Goal: Information Seeking & Learning: Learn about a topic

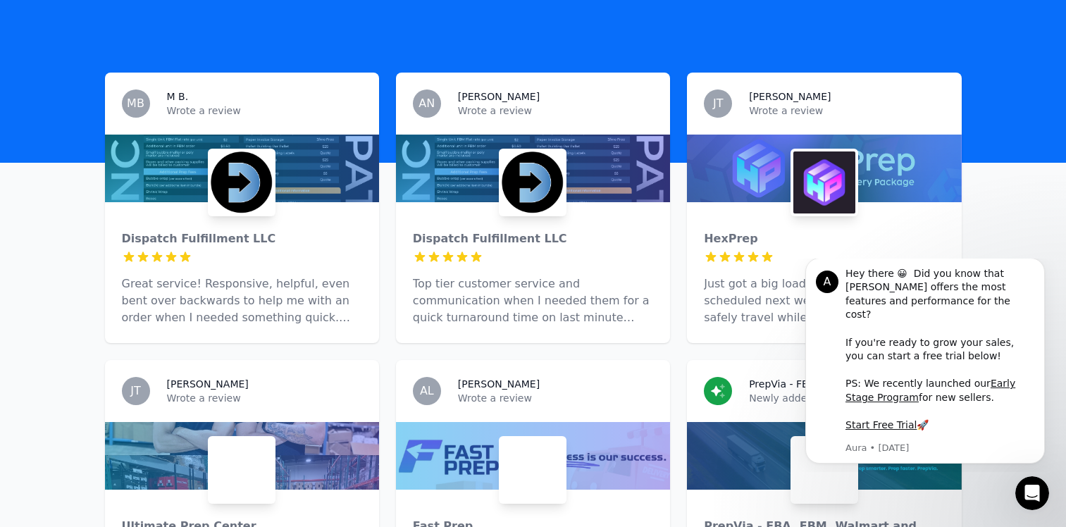
scroll to position [423, 0]
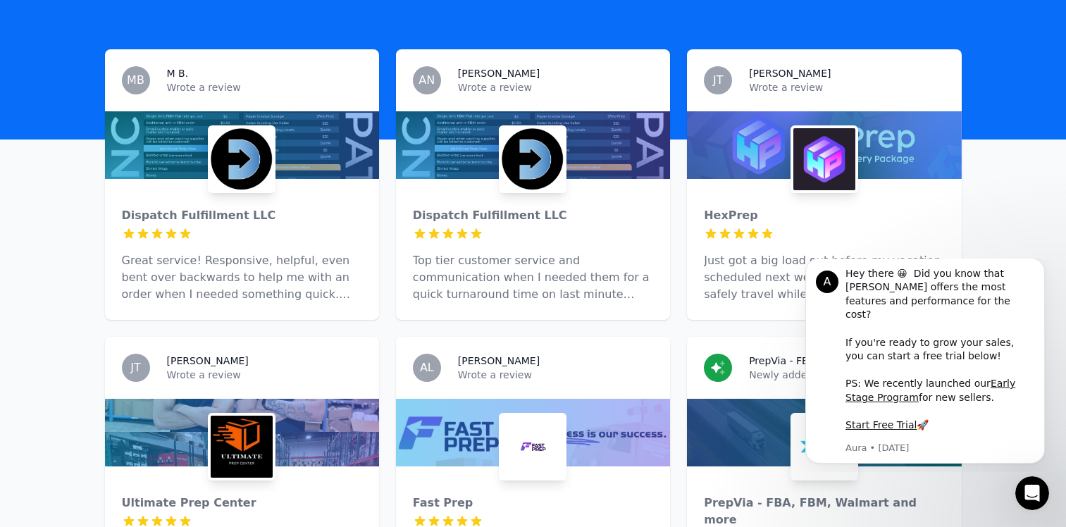
click at [782, 179] on div "HexPrep 5 out of 5 stars Just got a big load out before my vacation scheduled n…" at bounding box center [824, 249] width 274 height 141
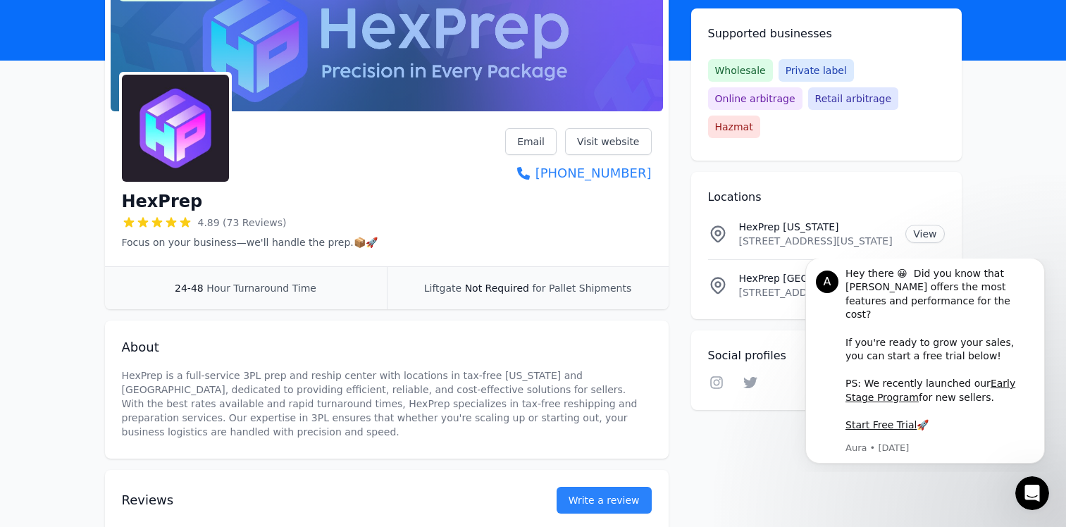
scroll to position [141, 0]
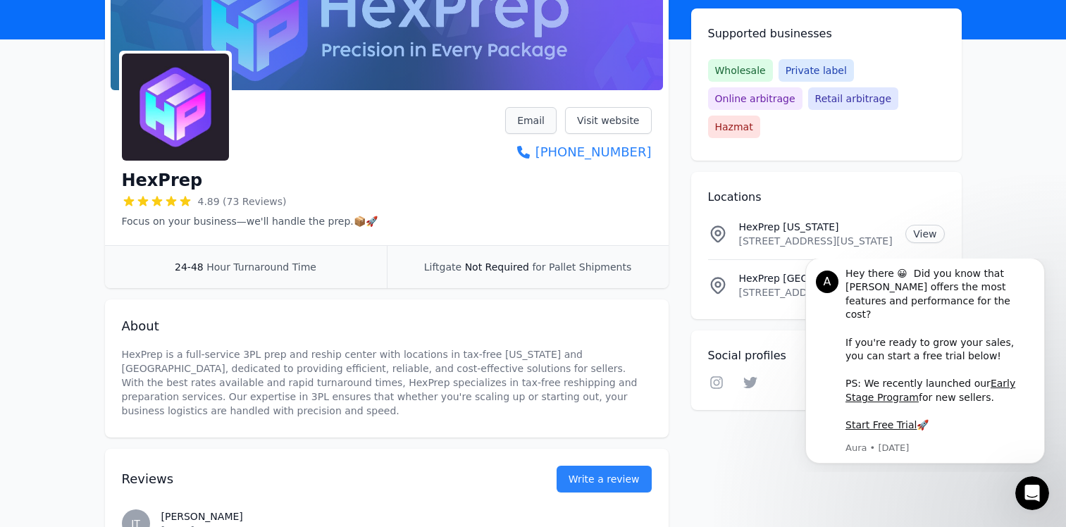
click at [538, 120] on link "Email" at bounding box center [530, 120] width 51 height 27
click at [322, 167] on div "HexPrep 4.89 (73 Reviews) Focus on your business—we'll handle the prep.📦🚀" at bounding box center [250, 197] width 256 height 62
click at [528, 118] on link "Email" at bounding box center [530, 120] width 51 height 27
click at [367, 136] on div "HexPrep 4.89 (73 Reviews) Focus on your business—we'll handle the prep.📦🚀 Email…" at bounding box center [387, 167] width 530 height 121
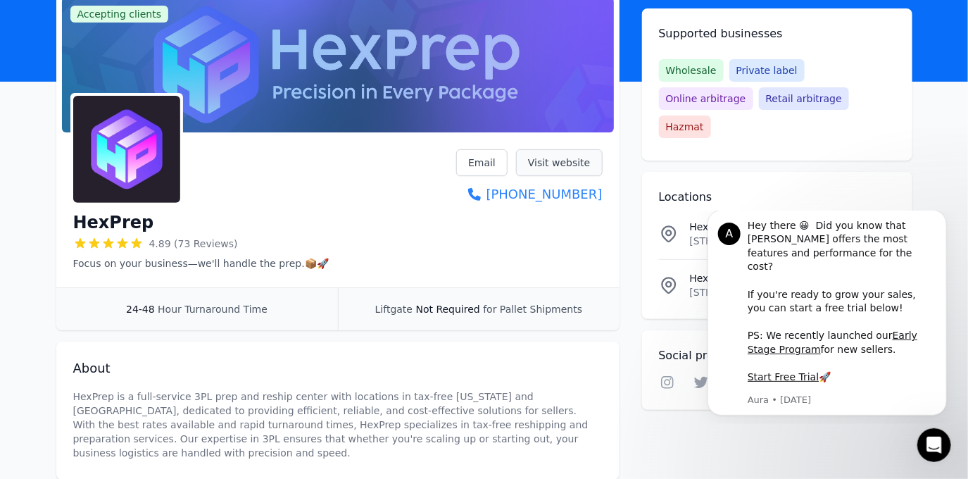
scroll to position [77, 0]
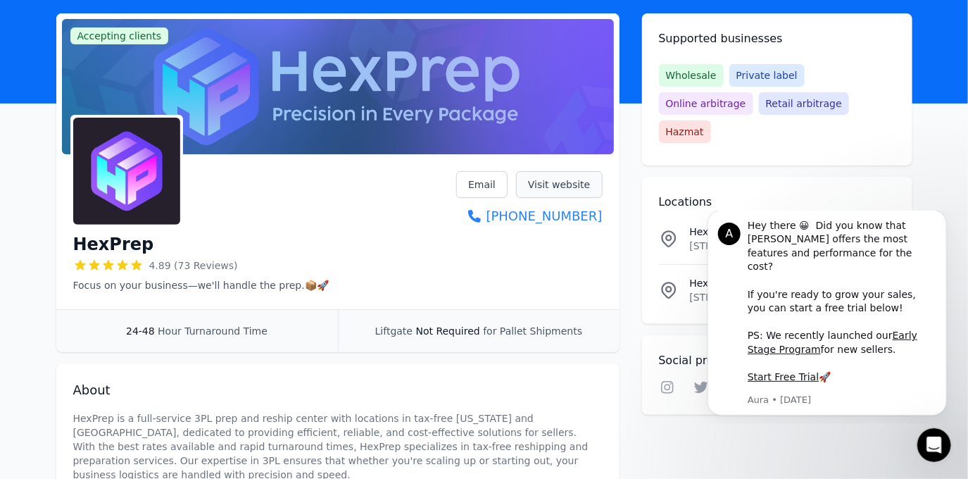
click at [561, 181] on link "Visit website" at bounding box center [559, 184] width 87 height 27
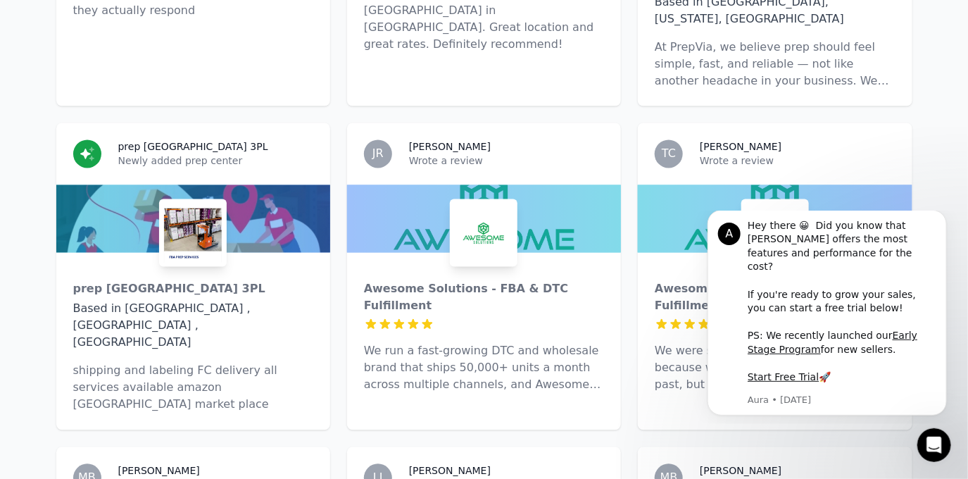
scroll to position [1024, 0]
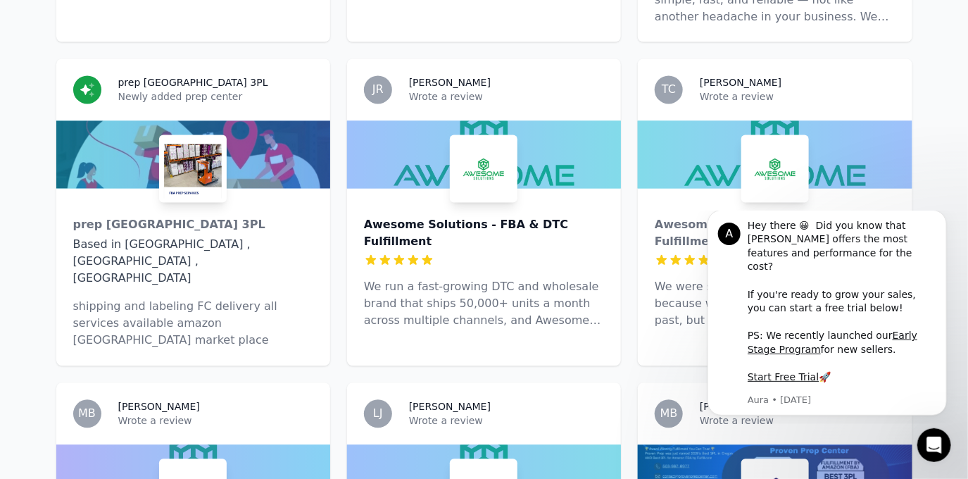
click at [406, 217] on div "Awesome Solutions - FBA & DTC Fulfillment" at bounding box center [484, 234] width 240 height 34
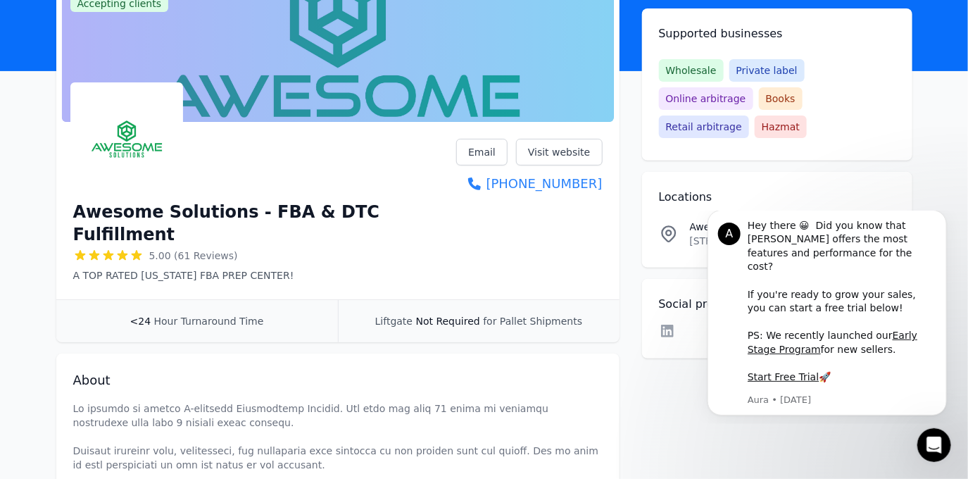
scroll to position [63, 0]
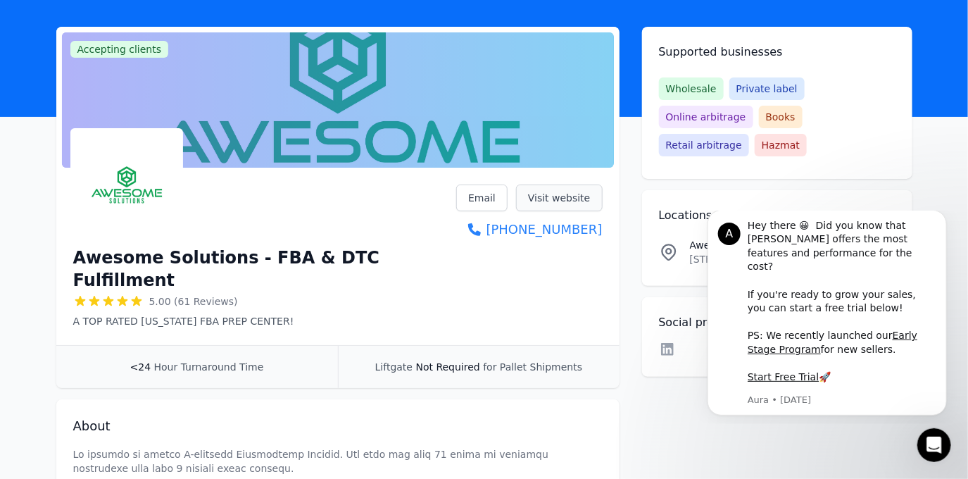
click at [554, 196] on link "Visit website" at bounding box center [559, 198] width 87 height 27
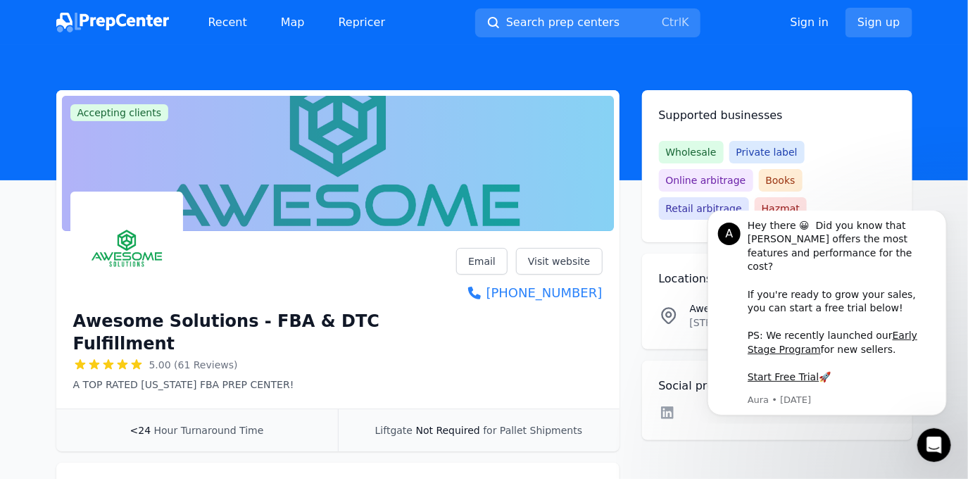
scroll to position [0, 0]
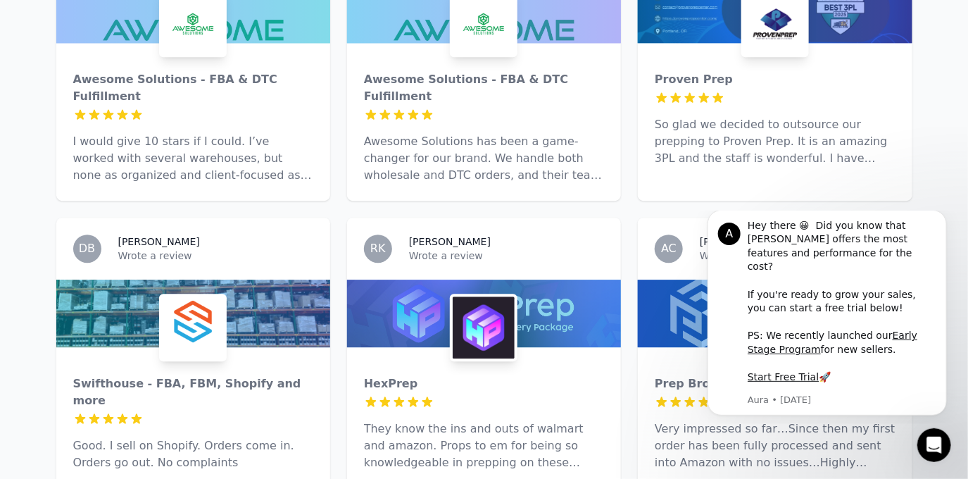
scroll to position [1626, 0]
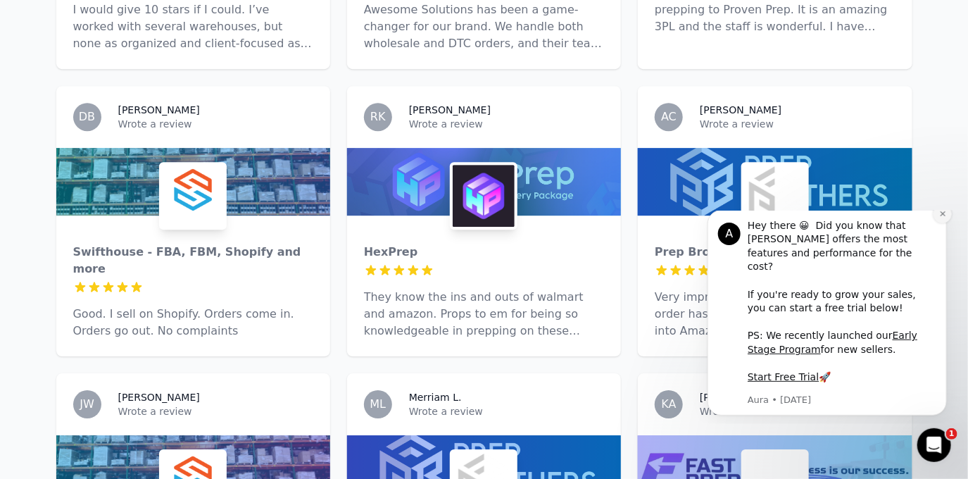
click at [942, 217] on icon "Dismiss notification" at bounding box center [943, 213] width 8 height 8
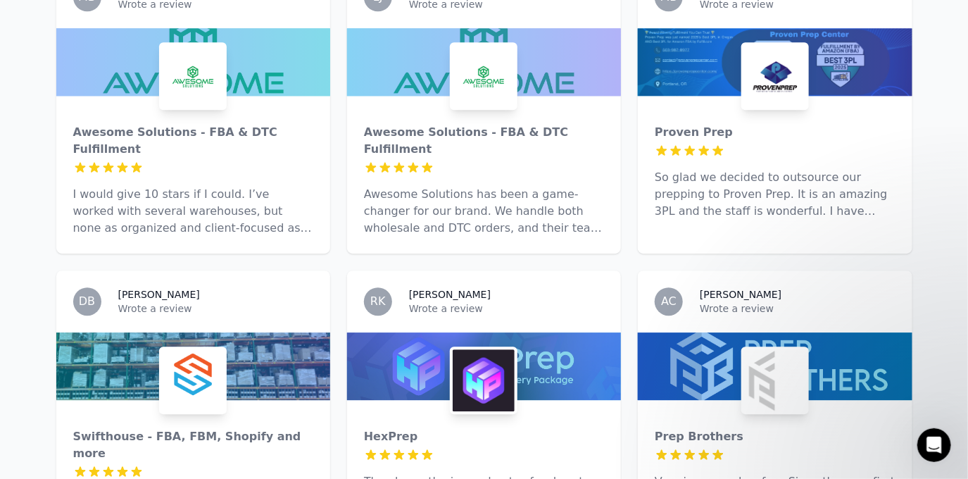
scroll to position [1369, 0]
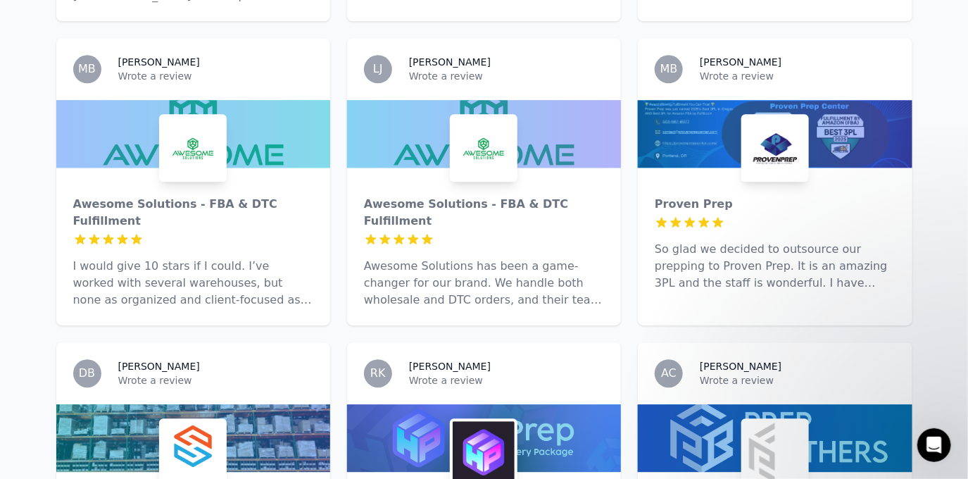
click at [216, 373] on p "Wrote a review" at bounding box center [215, 380] width 195 height 14
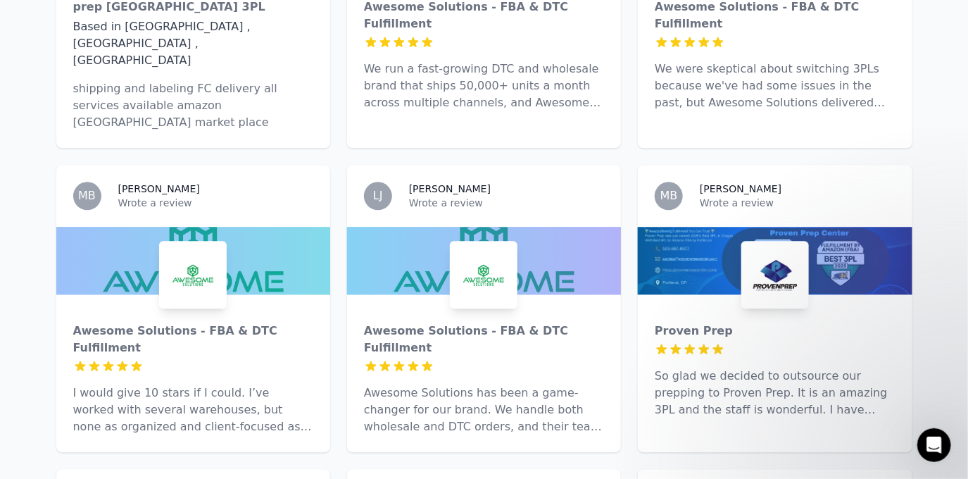
scroll to position [1241, 0]
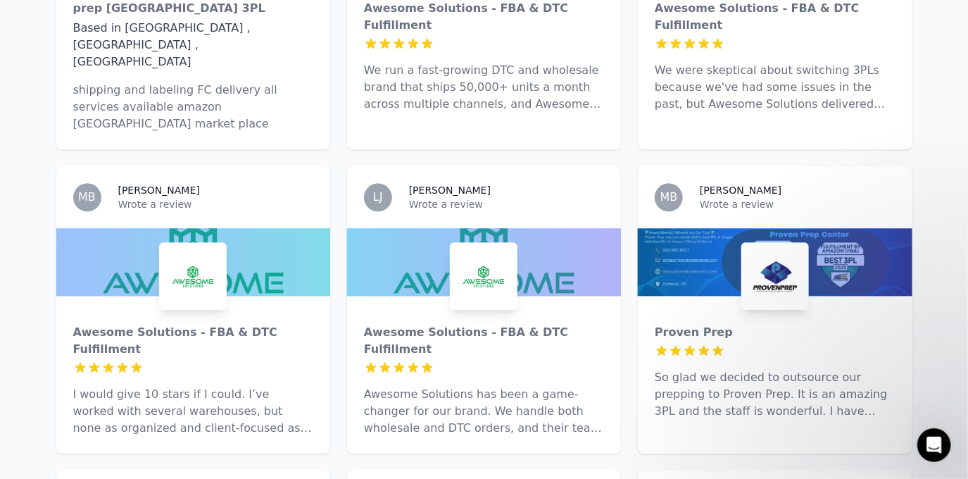
click at [443, 183] on div "Lucas J." at bounding box center [506, 190] width 195 height 14
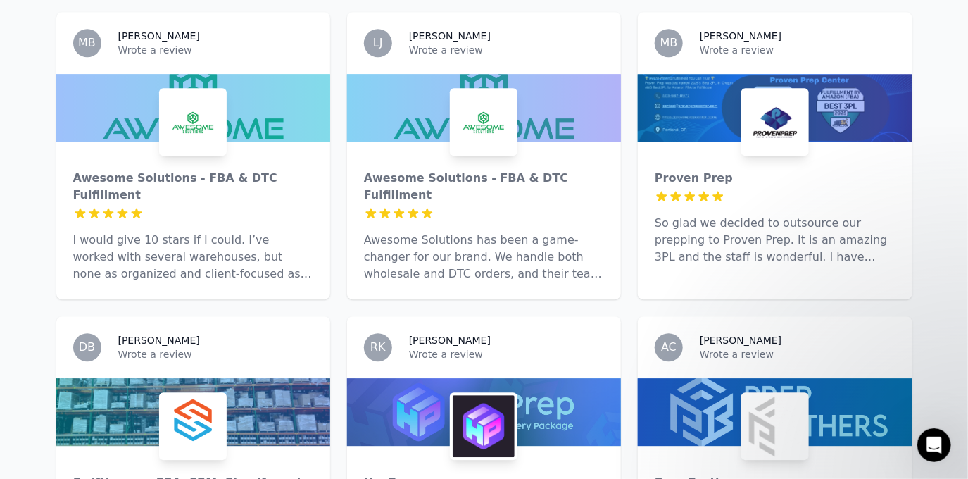
scroll to position [1433, 0]
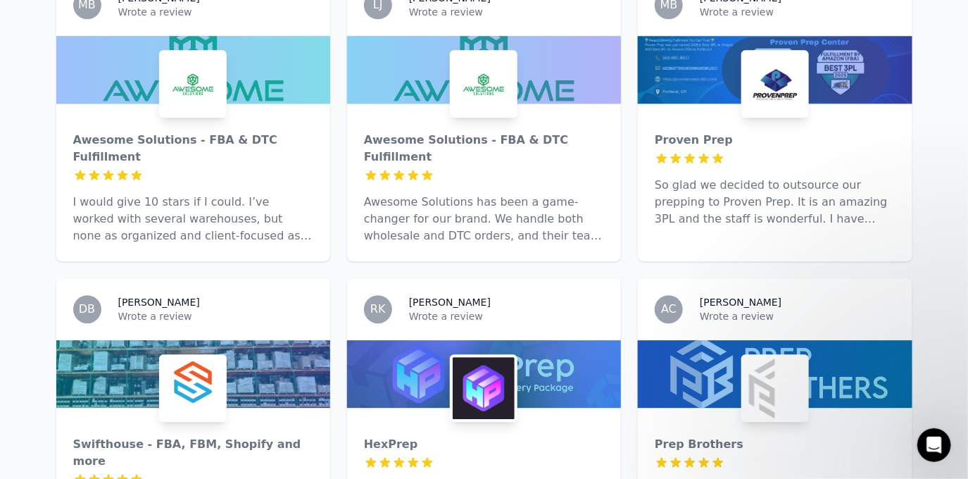
click at [747, 295] on div "Aimee C." at bounding box center [797, 302] width 195 height 14
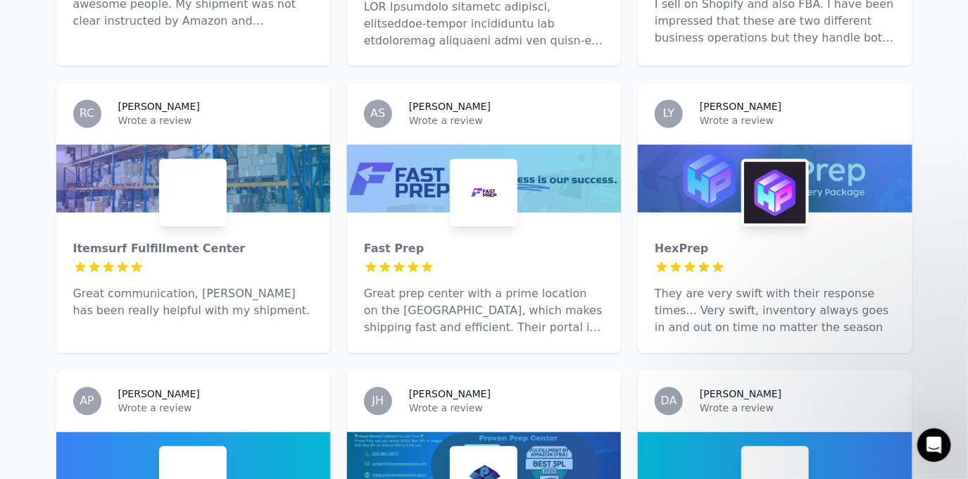
scroll to position [5263, 0]
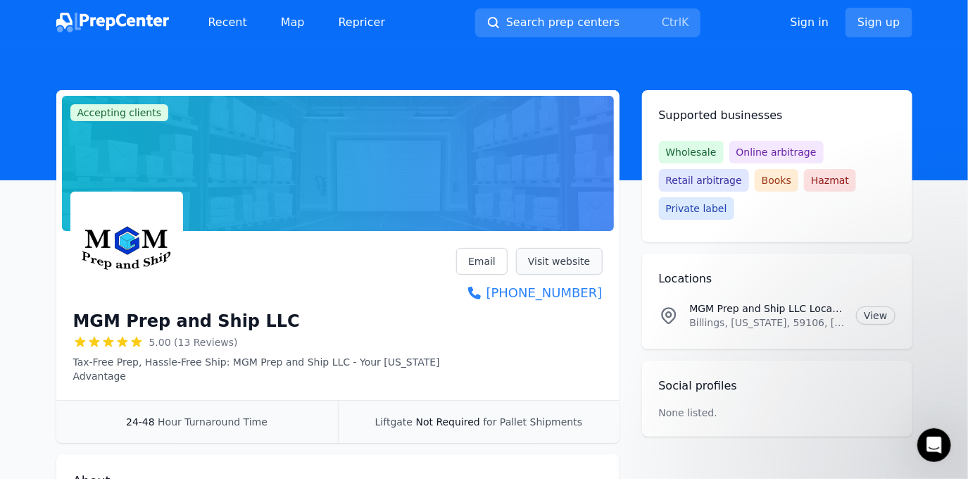
click at [572, 262] on link "Visit website" at bounding box center [559, 261] width 87 height 27
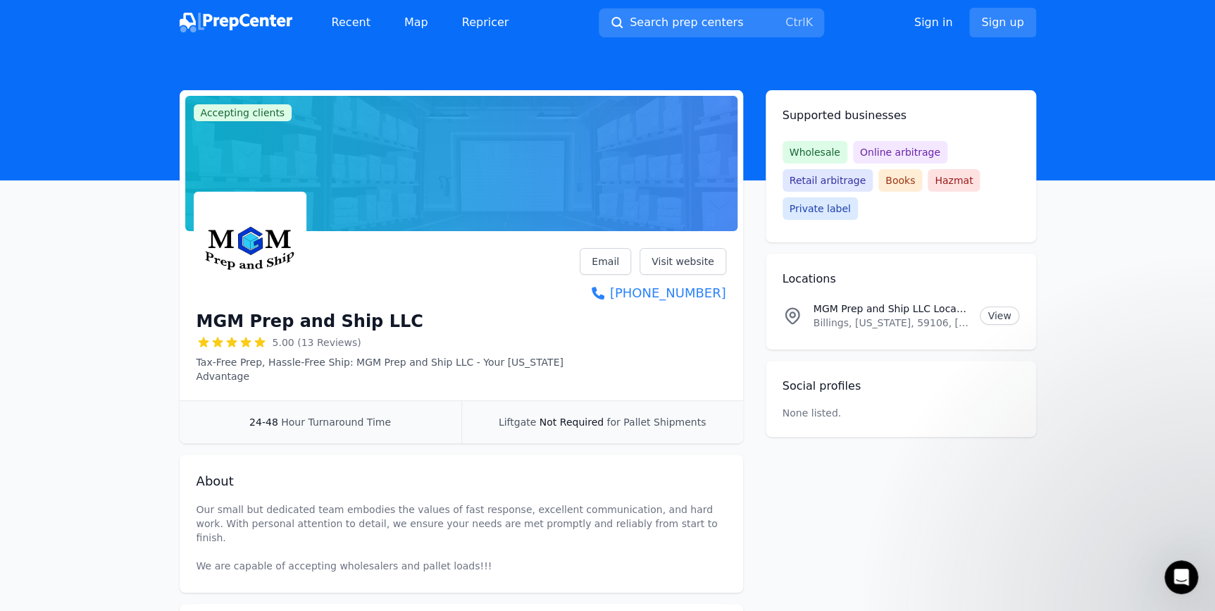
click at [236, 18] on img at bounding box center [236, 23] width 113 height 20
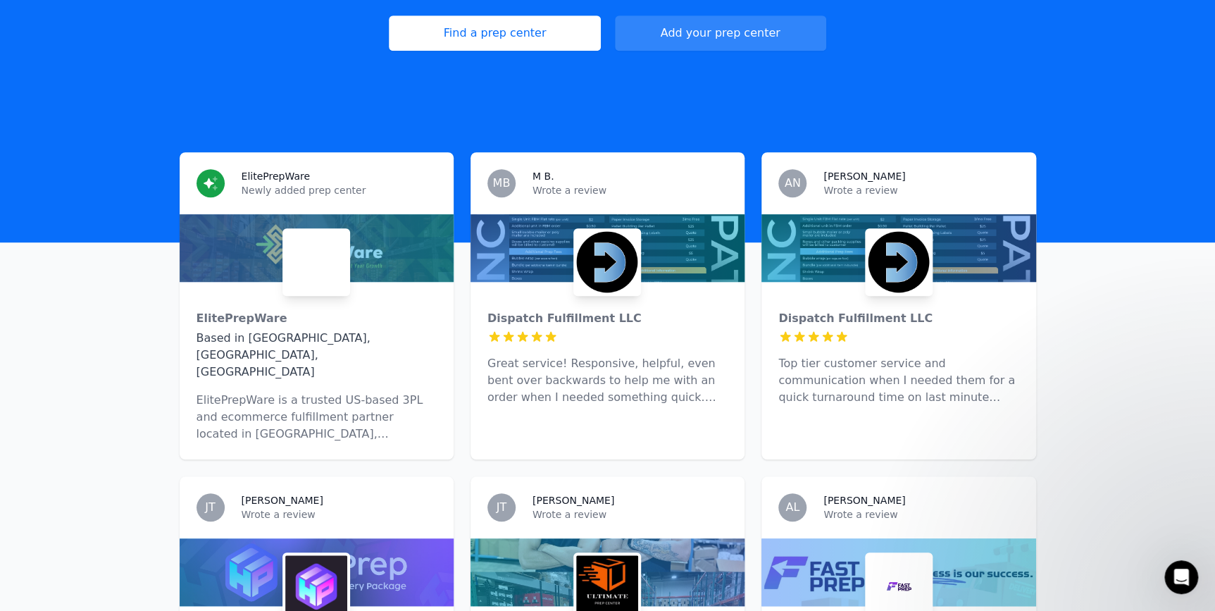
scroll to position [384, 0]
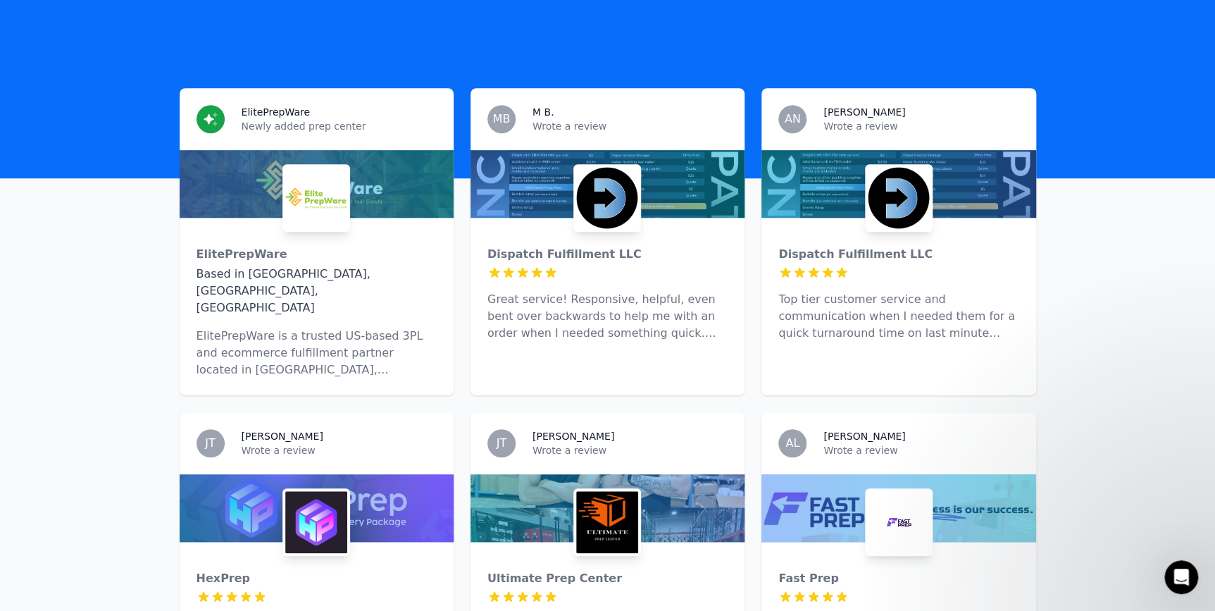
click at [546, 150] on div at bounding box center [607, 184] width 274 height 68
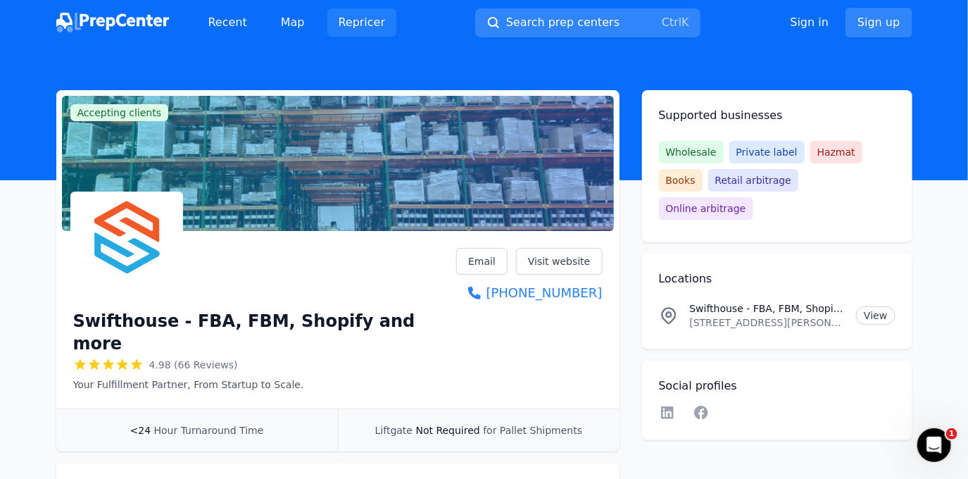
click at [352, 24] on link "Repricer" at bounding box center [363, 22] width 70 height 28
click at [770, 154] on span "Private label" at bounding box center [767, 152] width 75 height 23
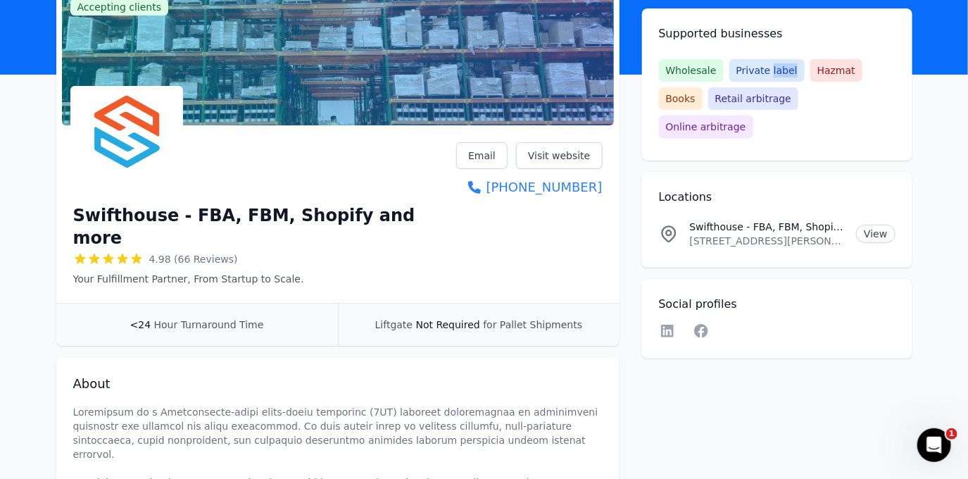
scroll to position [127, 0]
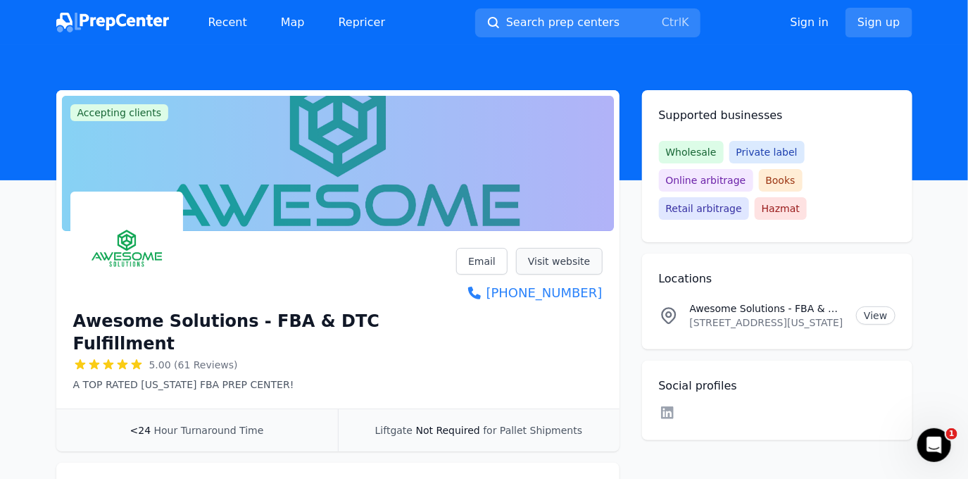
click at [559, 254] on link "Visit website" at bounding box center [559, 261] width 87 height 27
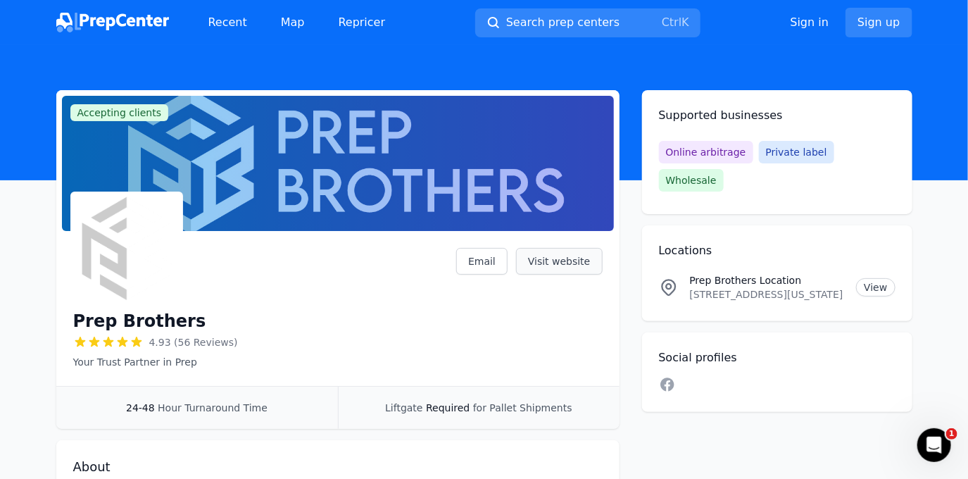
click at [570, 254] on link "Visit website" at bounding box center [559, 261] width 87 height 27
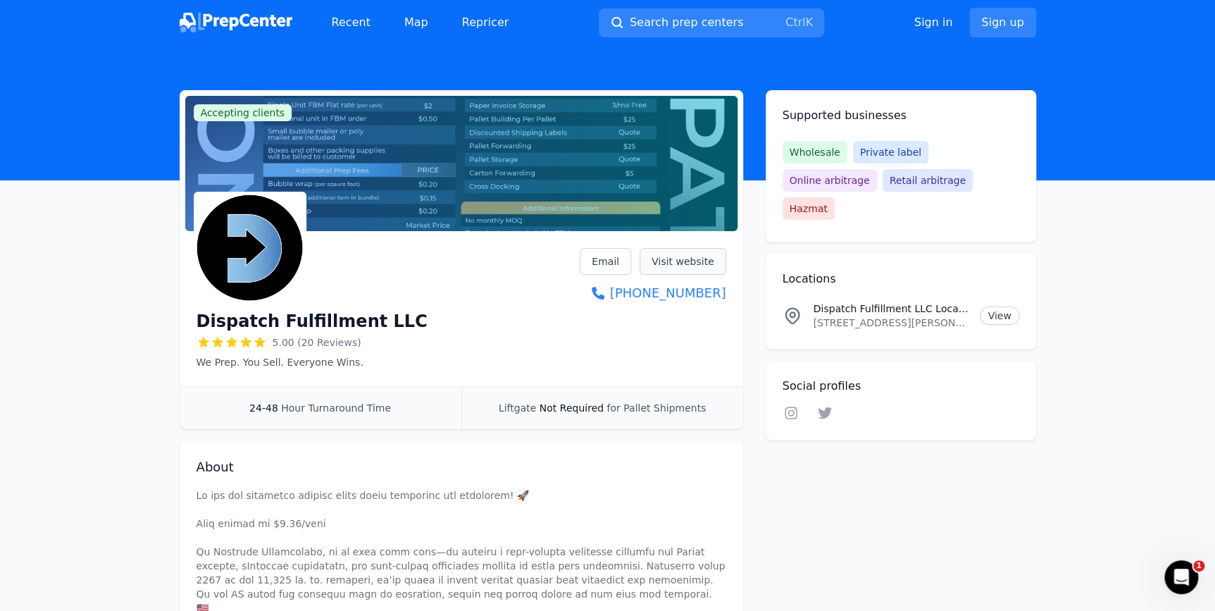
click at [685, 262] on link "Visit website" at bounding box center [683, 261] width 87 height 27
